Goal: Task Accomplishment & Management: Use online tool/utility

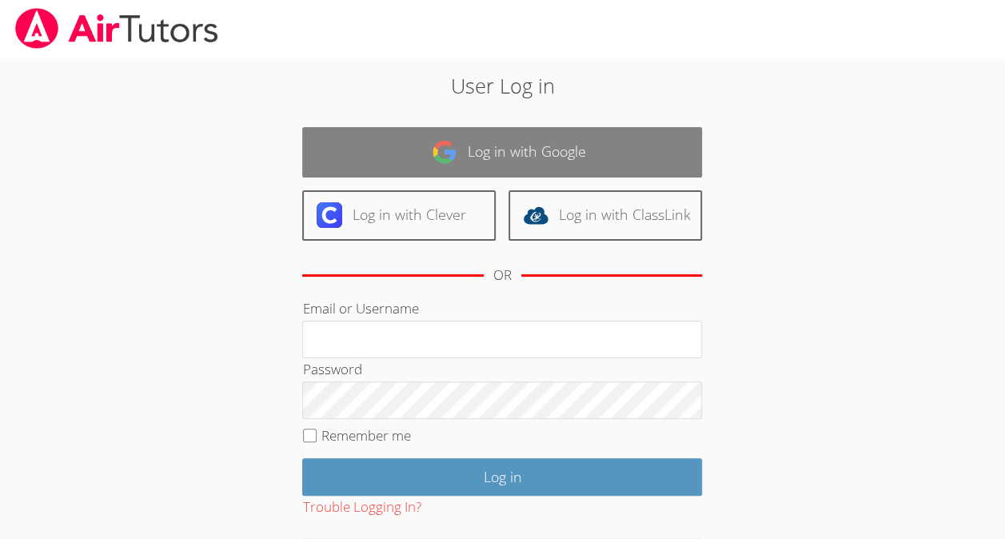
click at [558, 144] on link "Log in with Google" at bounding box center [502, 152] width 400 height 50
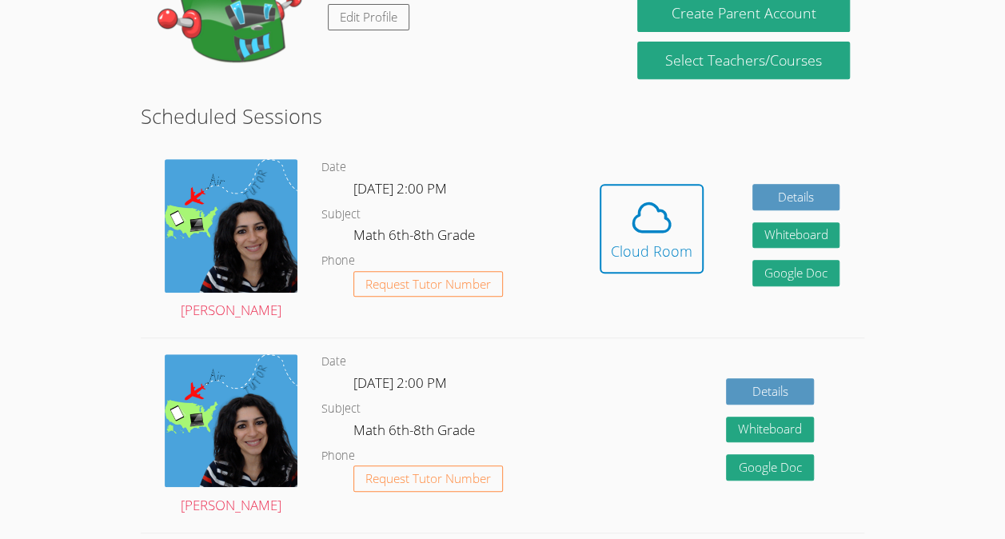
scroll to position [320, 0]
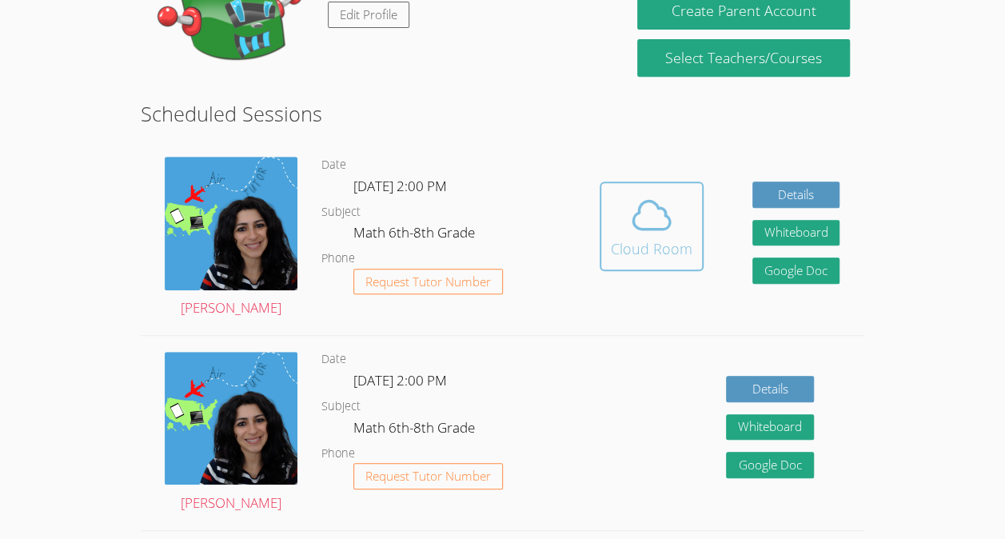
click at [652, 237] on icon at bounding box center [651, 215] width 45 height 45
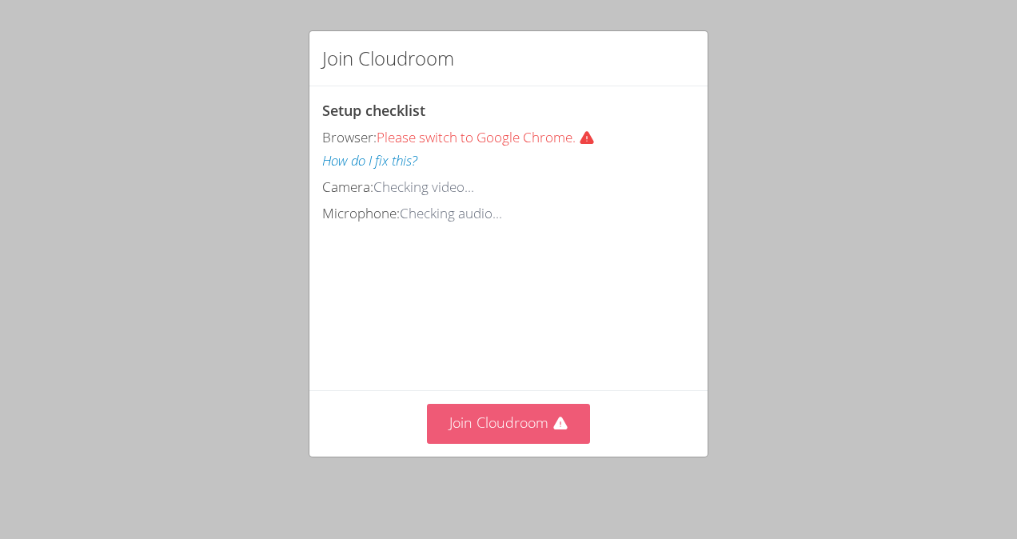
click at [508, 428] on button "Join Cloudroom" at bounding box center [509, 423] width 164 height 39
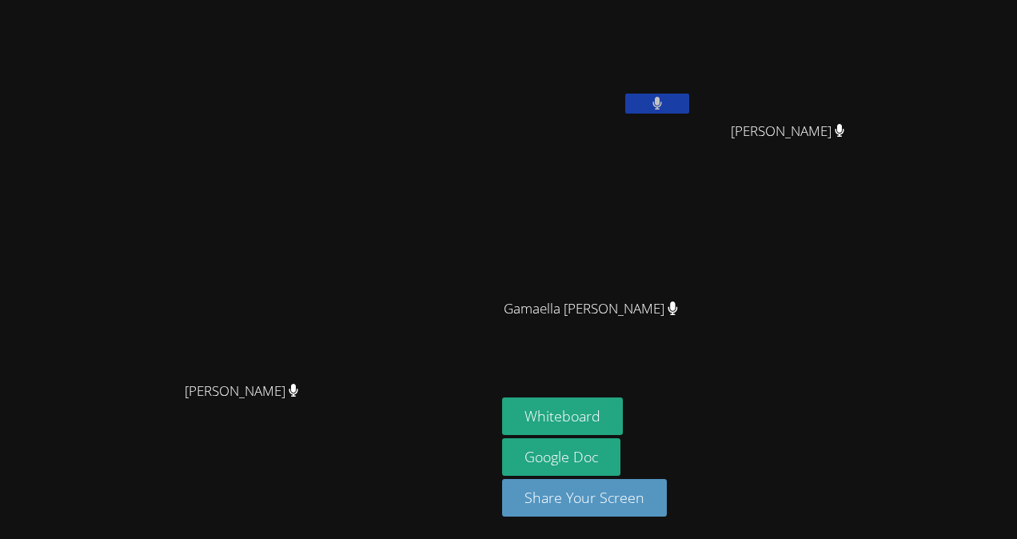
click at [128, 373] on video at bounding box center [248, 237] width 240 height 272
click at [623, 427] on button "Whiteboard" at bounding box center [562, 416] width 121 height 38
click at [686, 54] on video at bounding box center [597, 59] width 190 height 107
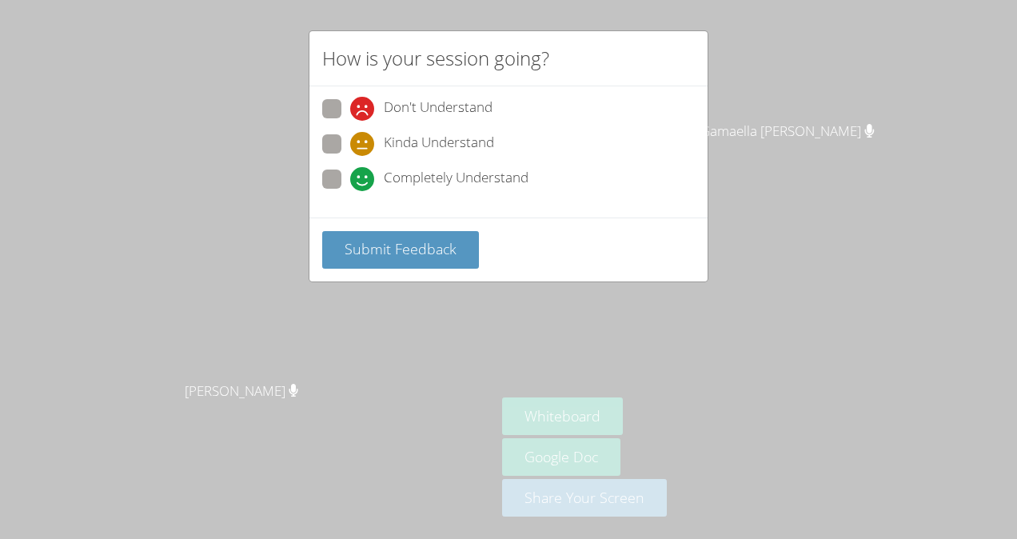
click at [463, 181] on span "Completely Understand" at bounding box center [456, 179] width 145 height 24
click at [364, 181] on input "Completely Understand" at bounding box center [357, 176] width 14 height 14
radio input "true"
click at [444, 257] on button "Submit Feedback" at bounding box center [400, 250] width 157 height 38
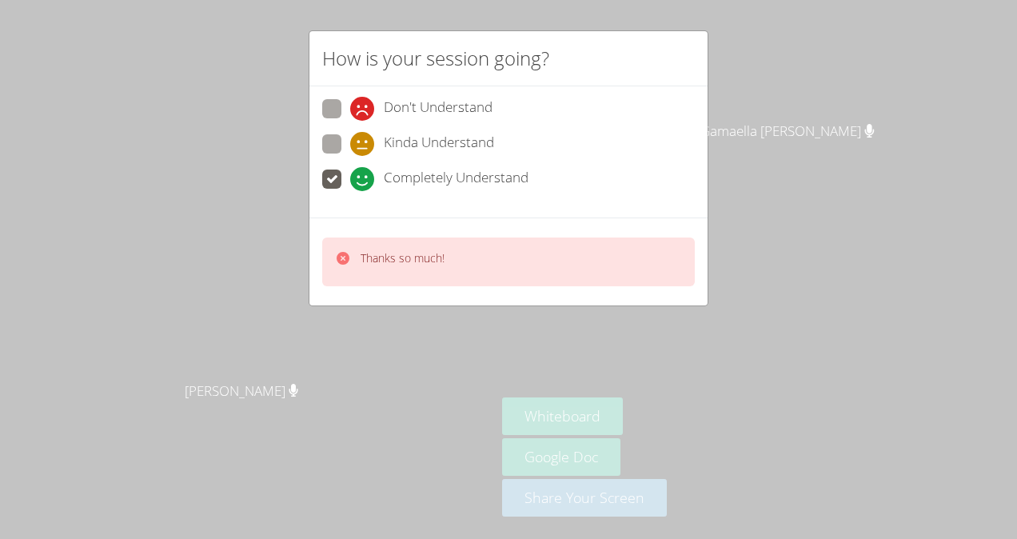
click at [374, 253] on p "Thanks so much!" at bounding box center [402, 258] width 84 height 16
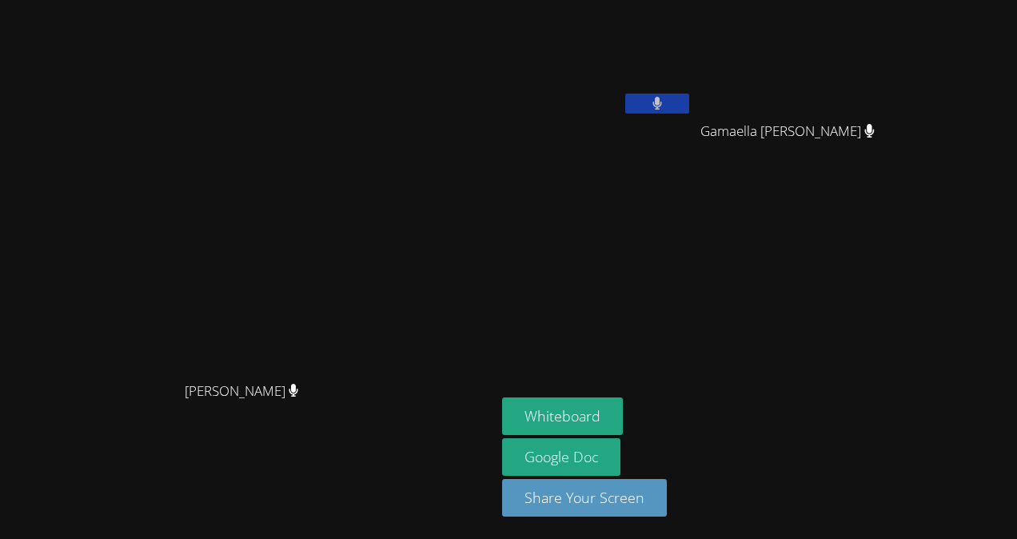
click at [193, 253] on video at bounding box center [248, 237] width 240 height 272
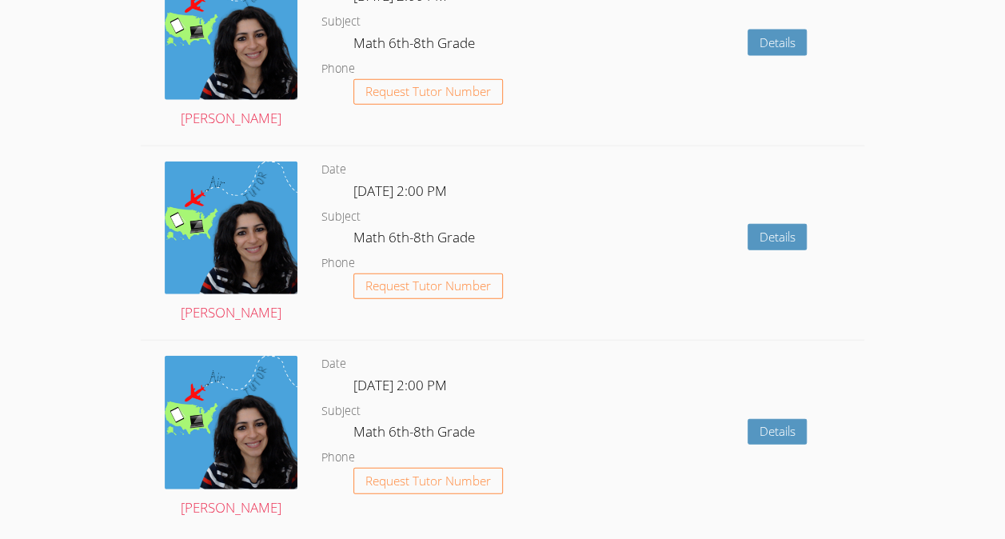
scroll to position [1813, 0]
